Goal: Transaction & Acquisition: Purchase product/service

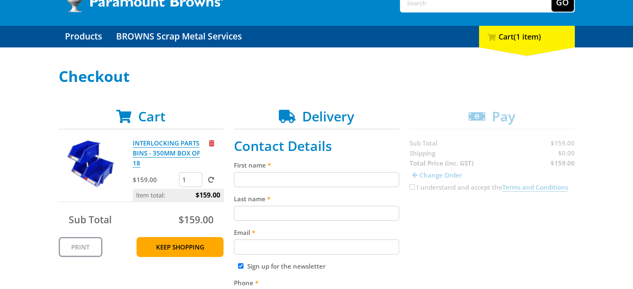
scroll to position [125, 0]
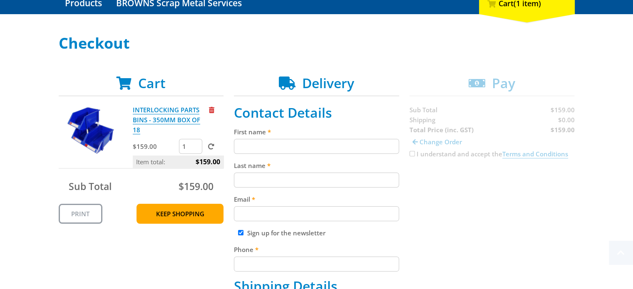
scroll to position [166, 0]
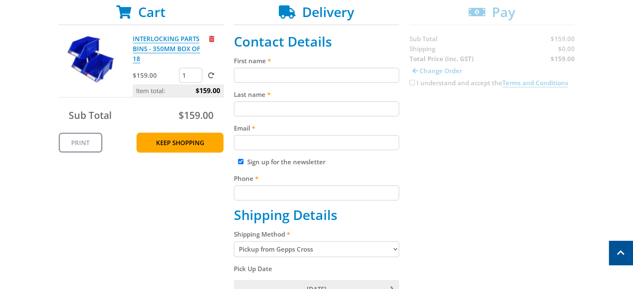
click at [283, 68] on input "First name" at bounding box center [316, 75] width 165 height 15
type input "Cherokee"
type input "Gollan"
type input "cherokeebarbaro@gmail.com"
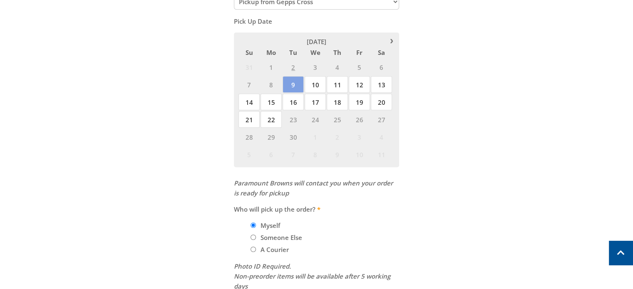
scroll to position [416, 0]
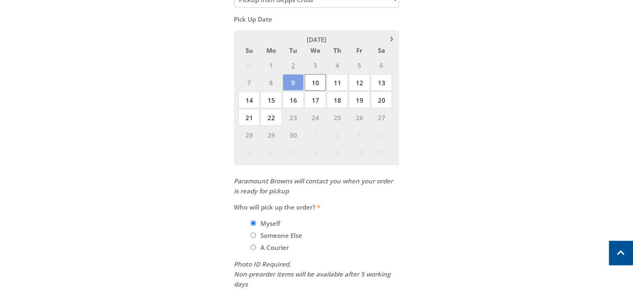
click at [317, 81] on span "10" at bounding box center [315, 82] width 21 height 17
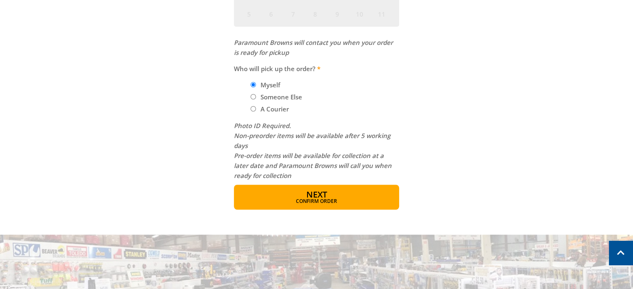
scroll to position [541, 0]
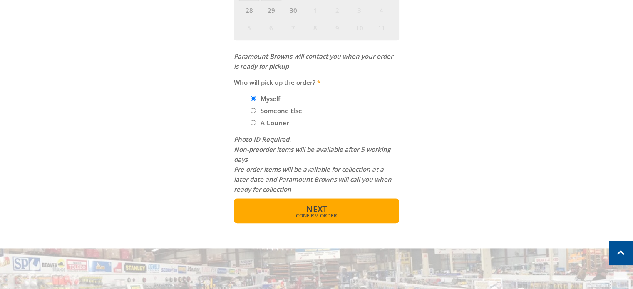
type input "0435188387"
click at [303, 213] on span "Confirm order" at bounding box center [316, 215] width 129 height 5
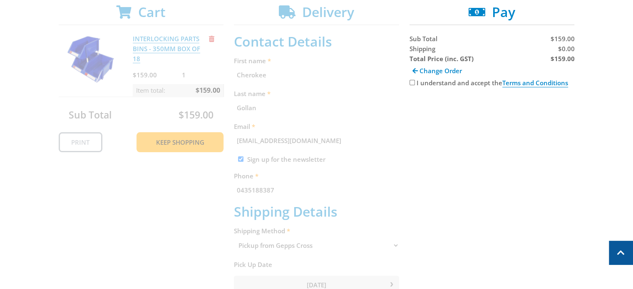
scroll to position [129, 0]
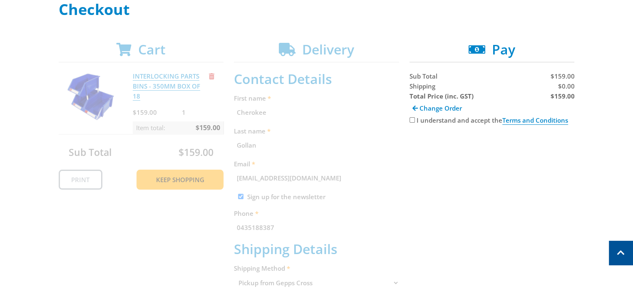
click at [409, 119] on input "I understand and accept the Terms and Conditions" at bounding box center [411, 119] width 5 height 5
checkbox input "true"
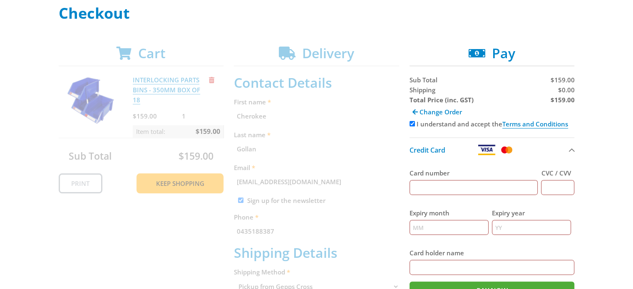
scroll to position [166, 0]
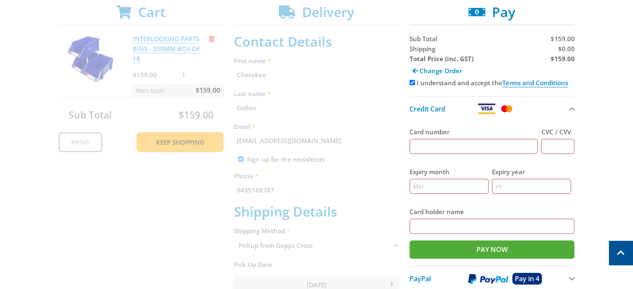
click at [428, 146] on input "Card number" at bounding box center [473, 146] width 129 height 15
type input "4639251018508044"
click at [564, 141] on input "CVC / CVV" at bounding box center [557, 146] width 33 height 15
type input "231"
click at [449, 183] on input "Expiry month" at bounding box center [448, 186] width 79 height 15
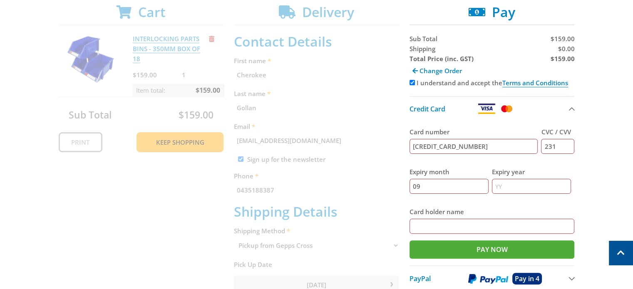
type input "09"
type input "28"
click at [448, 216] on div "Card holder name" at bounding box center [491, 220] width 165 height 27
click at [445, 224] on input "Card holder name" at bounding box center [491, 226] width 165 height 15
type input "c"
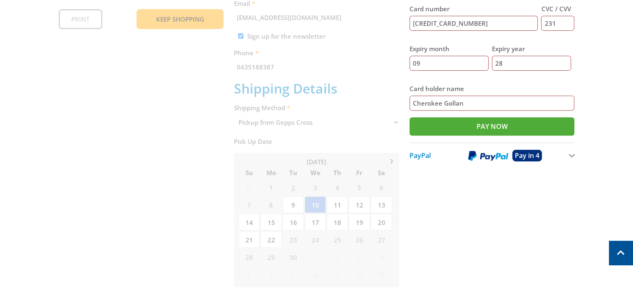
scroll to position [291, 0]
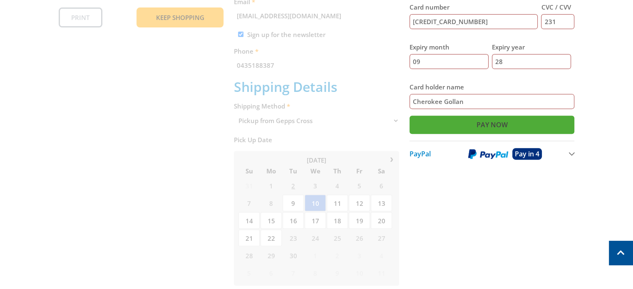
type input "Cherokee Gollan"
click at [477, 119] on input "Pay Now" at bounding box center [491, 125] width 165 height 18
type input "Paying..."
